Goal: Manage account settings

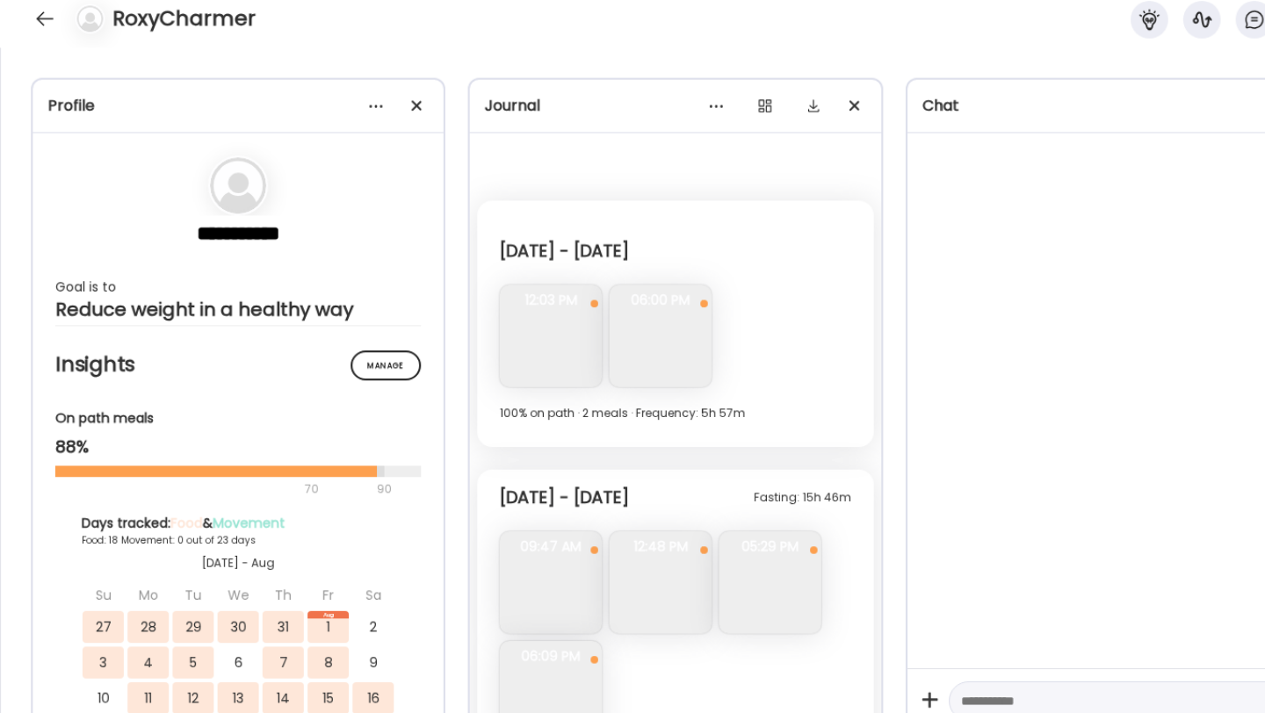
scroll to position [6150, 0]
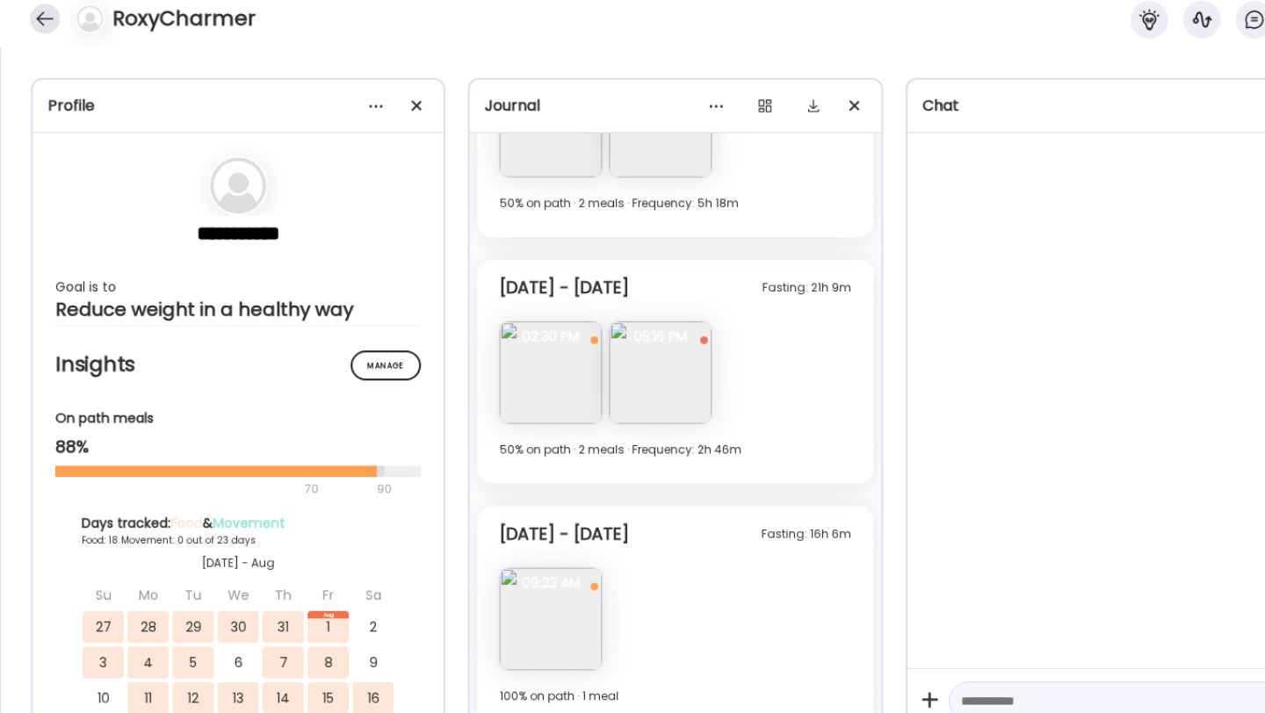
click at [42, 32] on div at bounding box center [42, 36] width 28 height 28
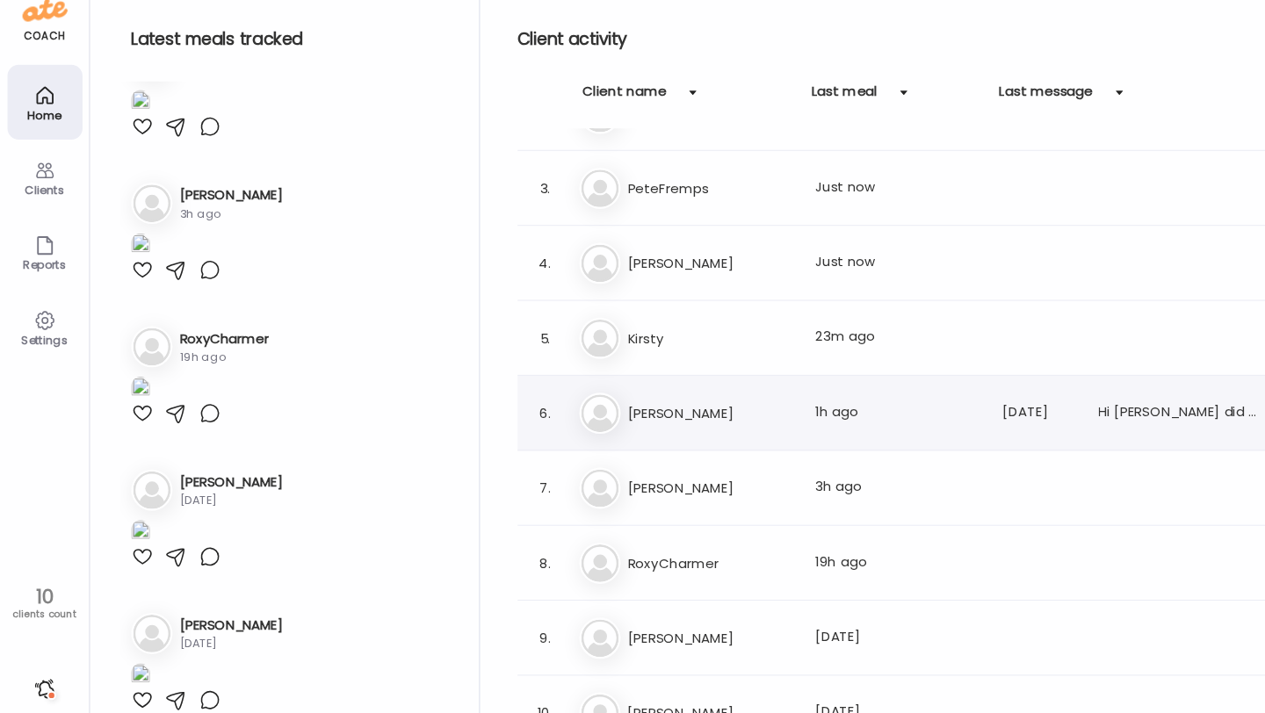
scroll to position [0, 0]
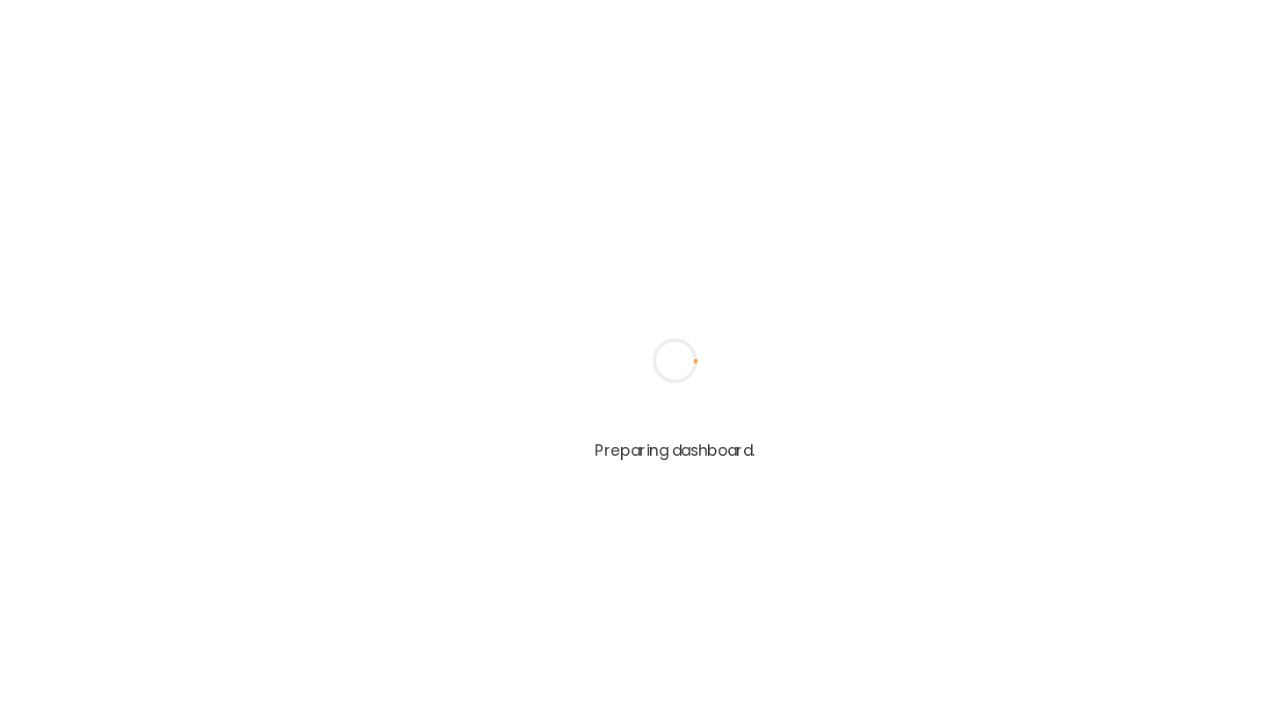
type input "**********"
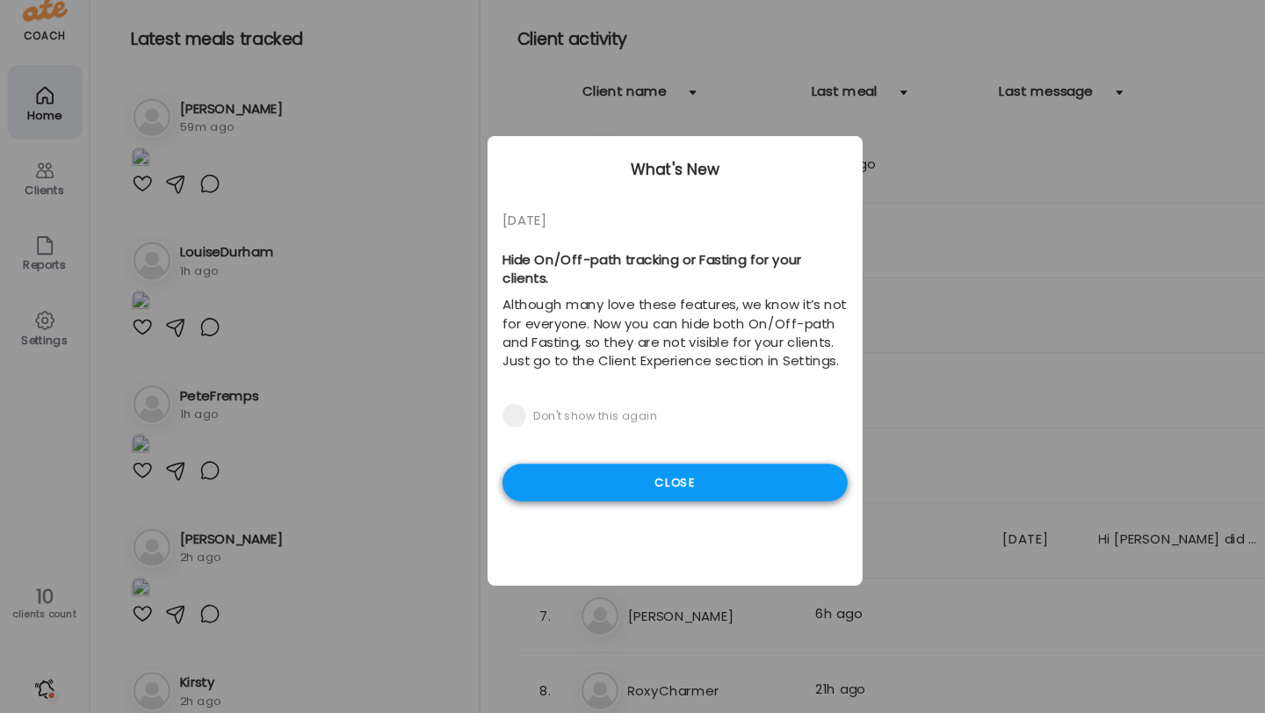
click at [581, 461] on div "Close" at bounding box center [632, 470] width 323 height 35
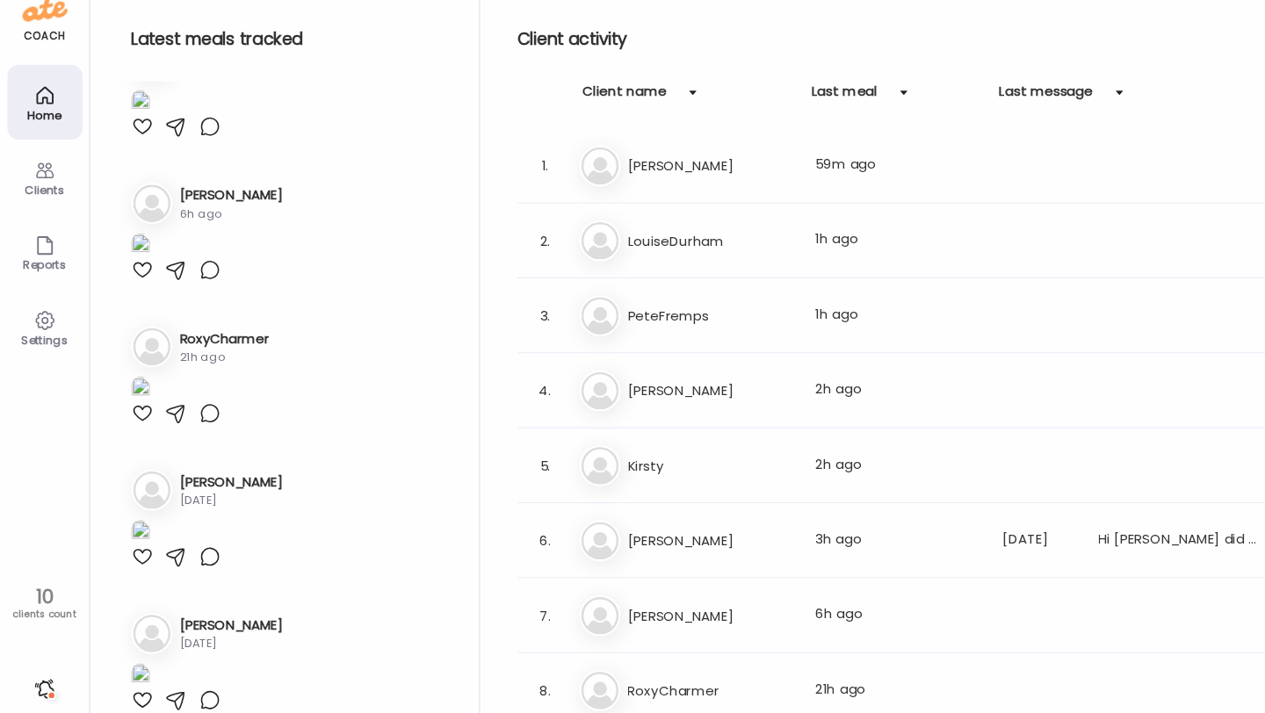
scroll to position [2263, 0]
click at [141, 261] on img at bounding box center [132, 249] width 18 height 24
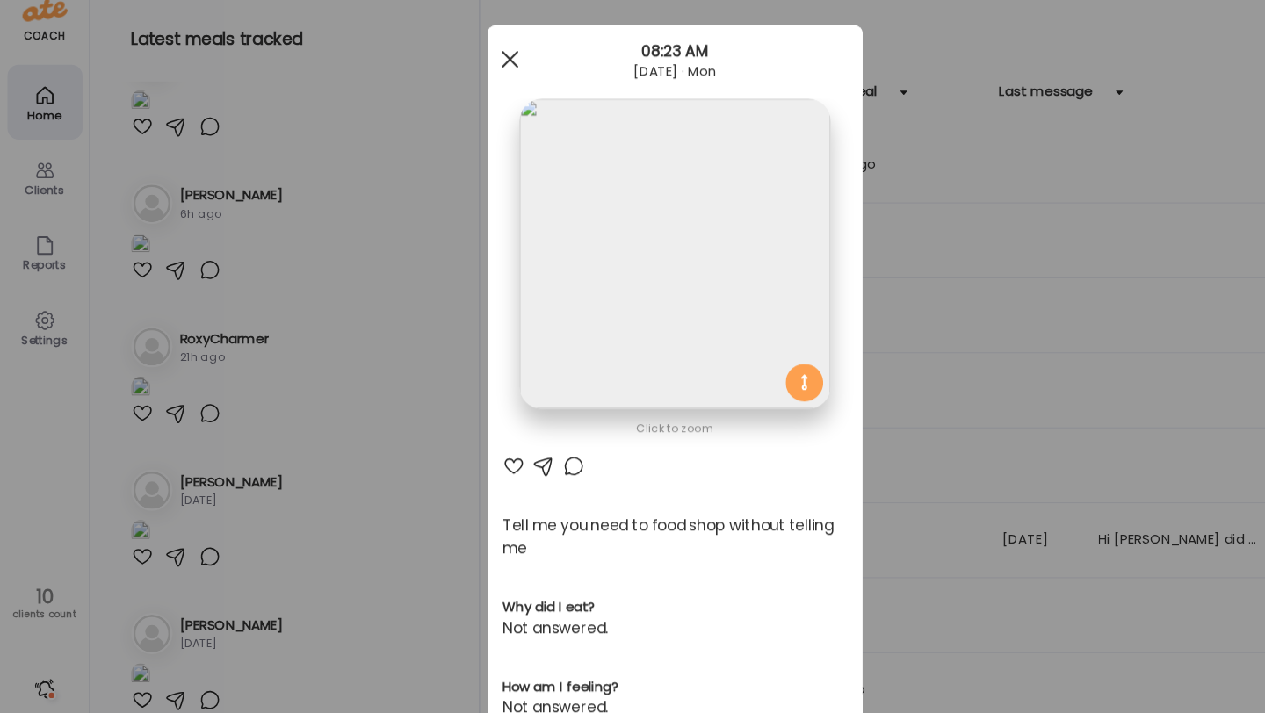
click at [474, 64] on div at bounding box center [477, 73] width 35 height 35
